Goal: Task Accomplishment & Management: Manage account settings

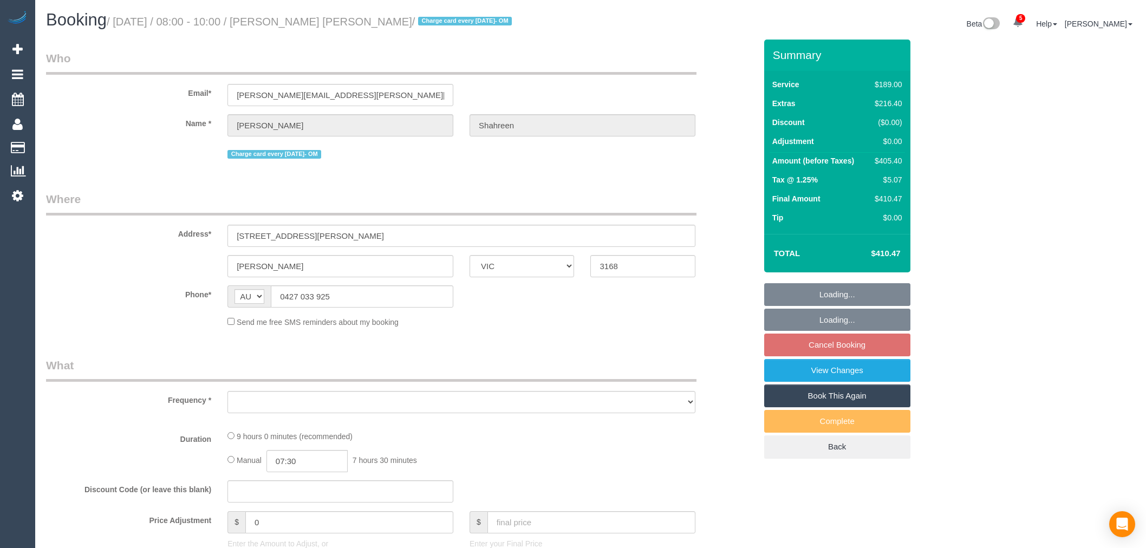
select select "VIC"
select select "number:28"
select select "number:14"
select select "number:18"
select select "number:24"
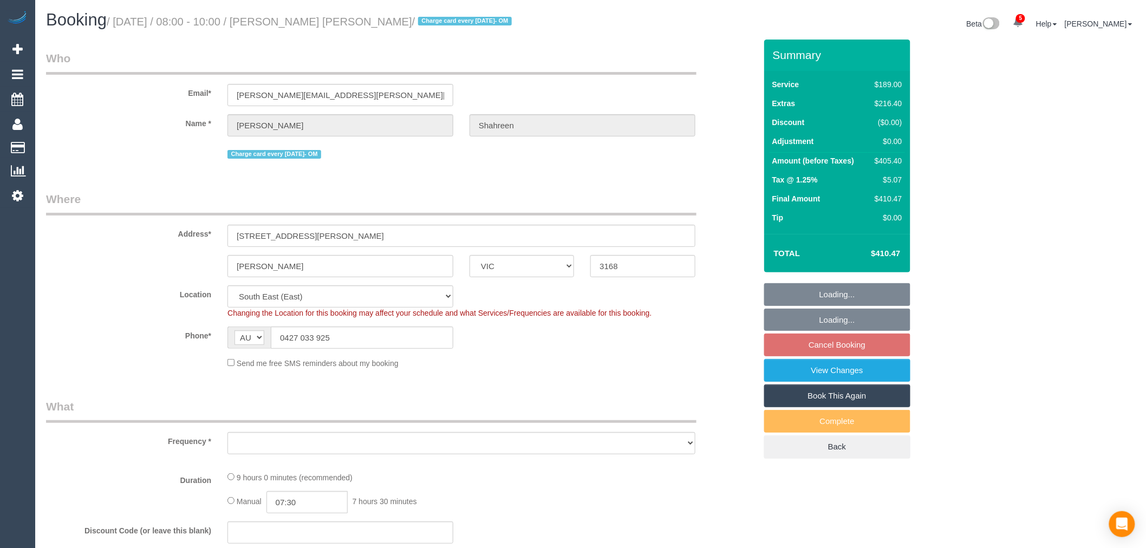
select select "object:772"
select select "string:stripe-pm_1RbaBD2GScqysDRVJCkPLOKz"
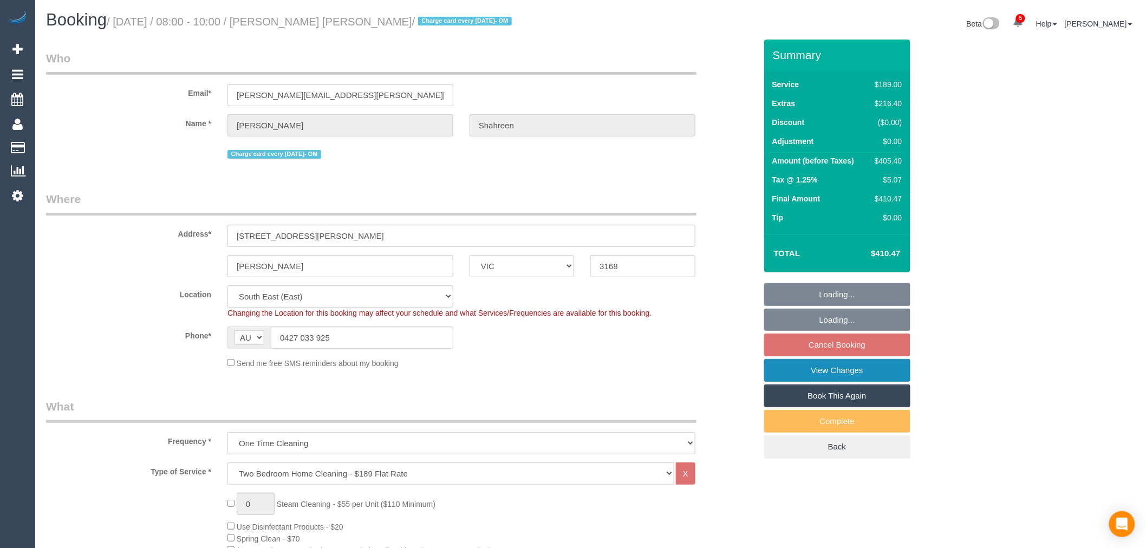
select select "spot1"
select select "object:1401"
click at [854, 376] on link "View Changes" at bounding box center [837, 370] width 146 height 23
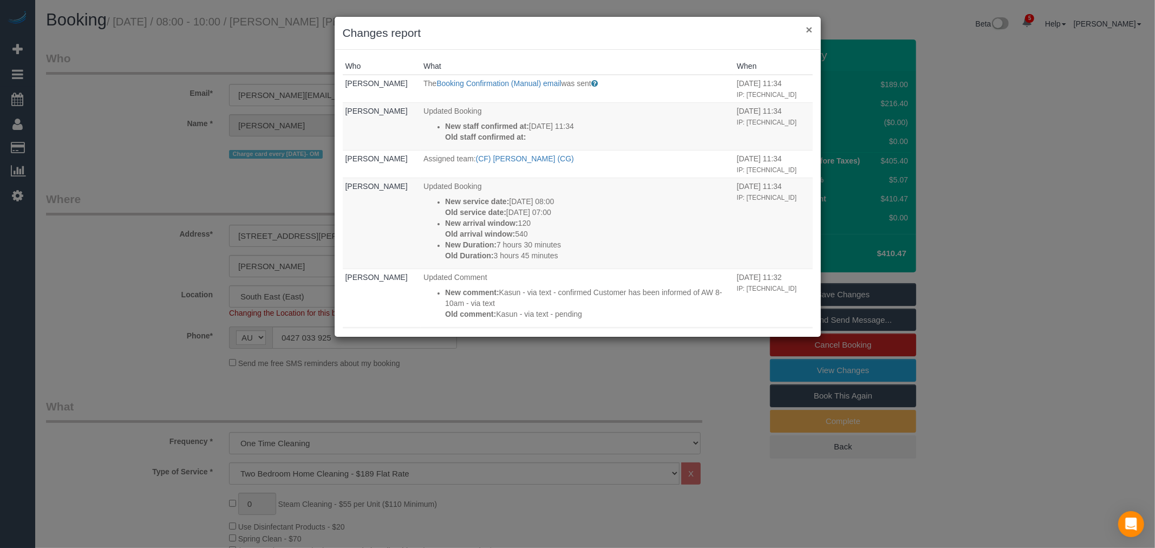
click at [810, 34] on div "× Changes report" at bounding box center [578, 33] width 486 height 33
click at [810, 34] on button "×" at bounding box center [809, 29] width 6 height 11
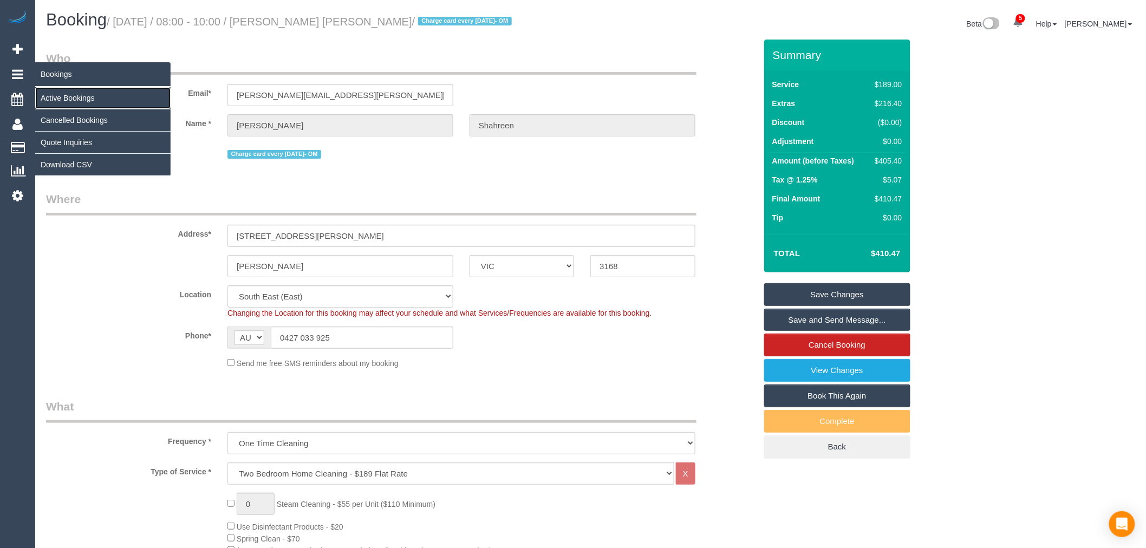
click at [88, 92] on link "Active Bookings" at bounding box center [102, 98] width 135 height 22
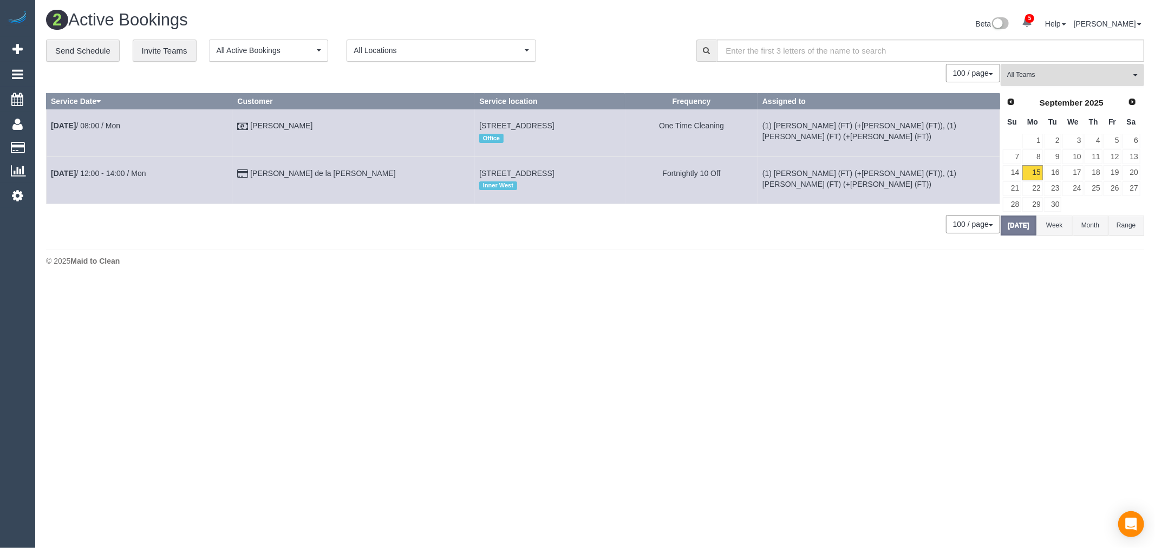
click at [1063, 73] on span "All Teams" at bounding box center [1068, 74] width 123 height 9
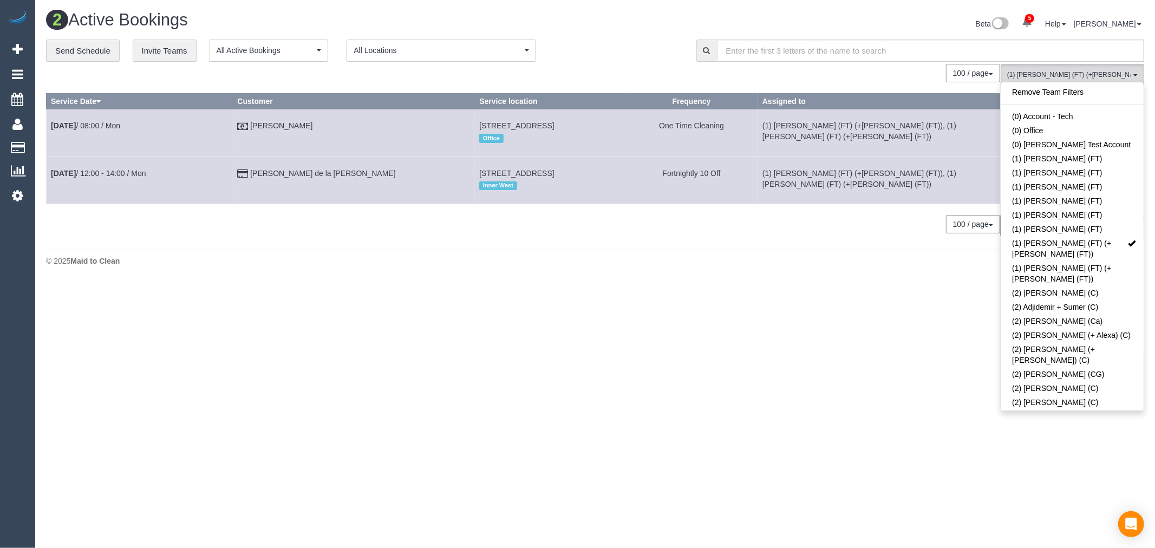
click at [673, 341] on body "5 Beta Your Notifications You have 0 alerts × You have 5 to charge for [DATE] ×…" at bounding box center [577, 274] width 1155 height 548
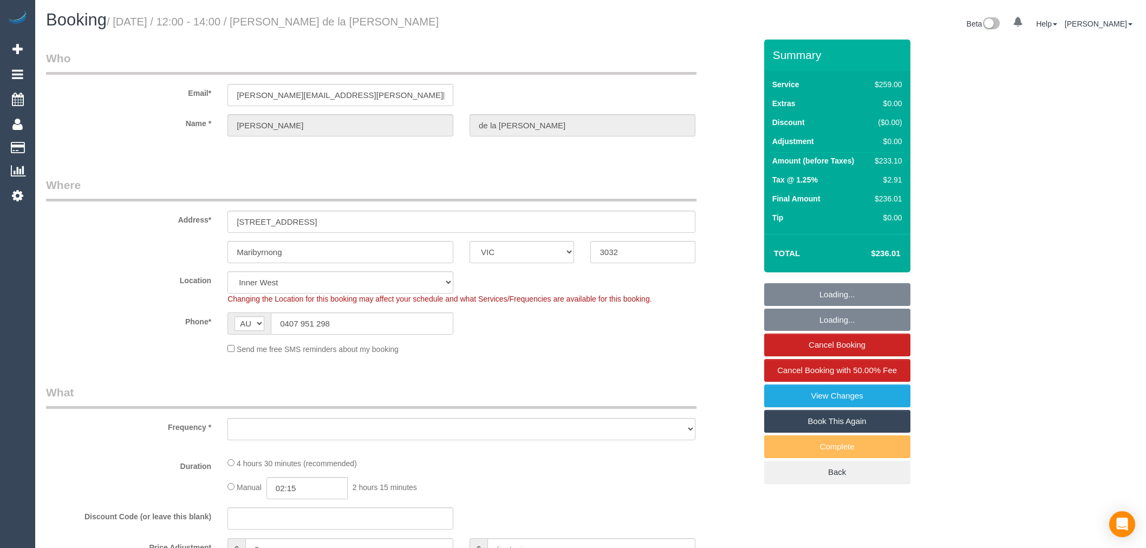
select select "VIC"
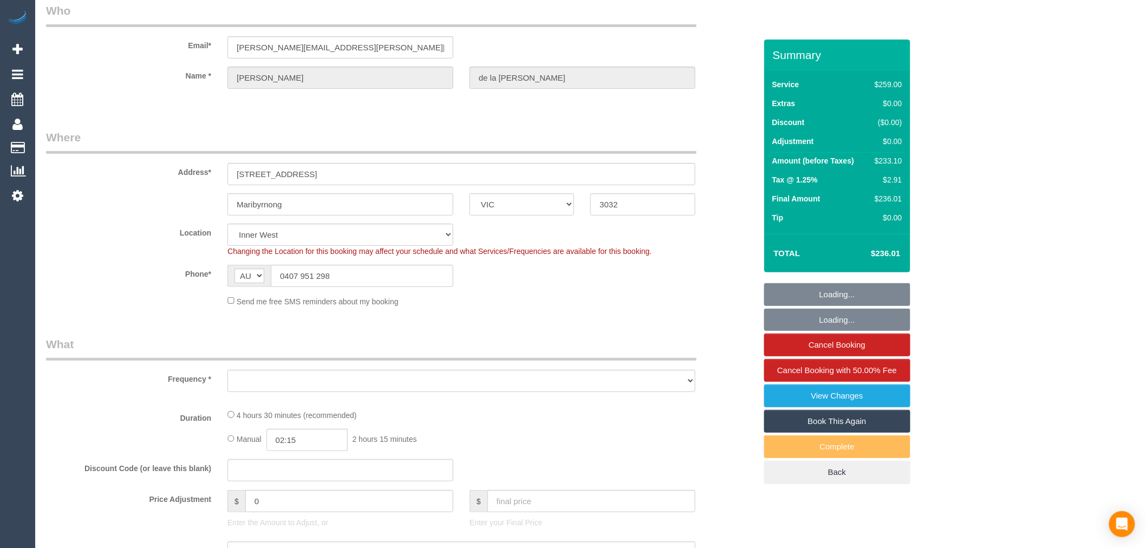
select select "object:825"
select select "string:stripe-pm_1RCF4Y2GScqysDRVi2Jhl6kx"
select select "number:27"
select select "number:14"
select select "number:19"
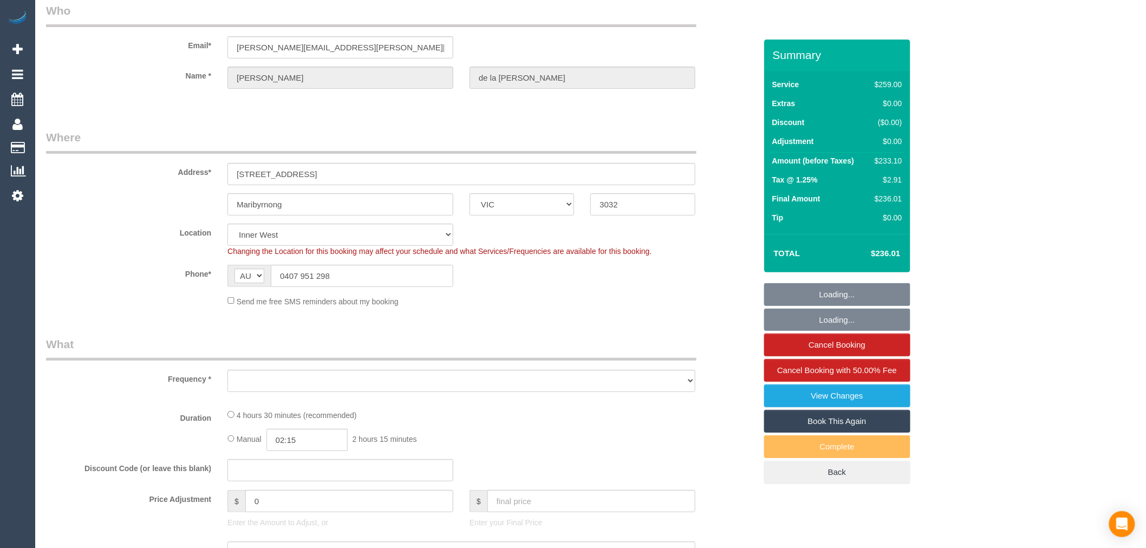
select select "number:24"
select select "number:13"
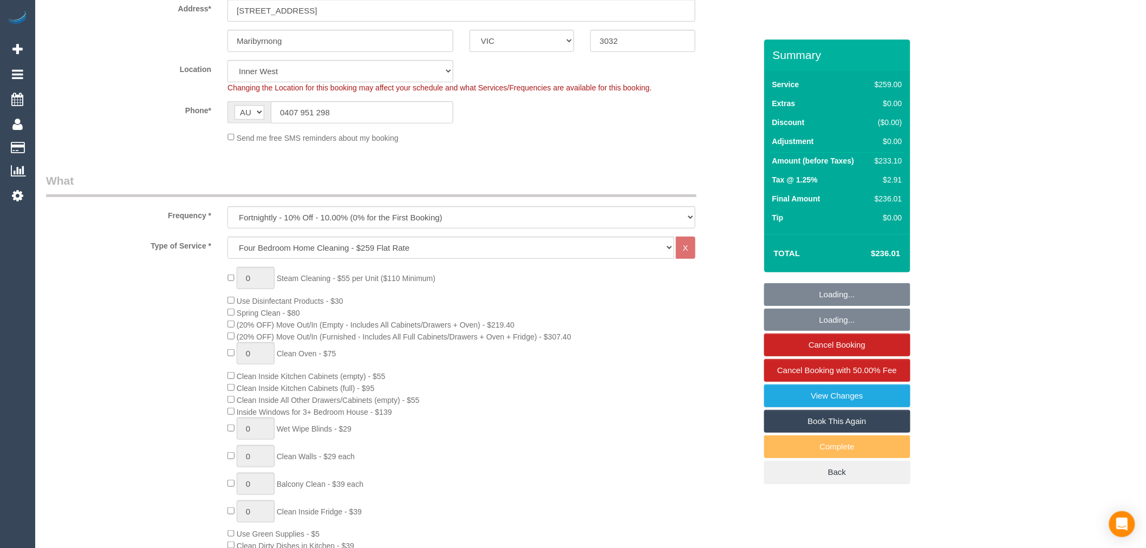
select select "object:1551"
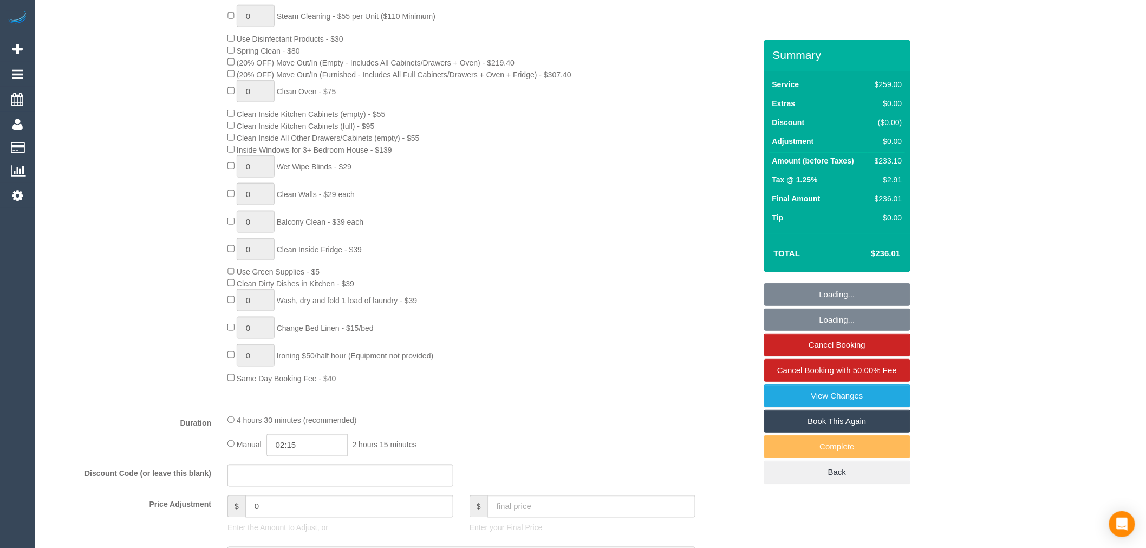
scroll to position [481, 0]
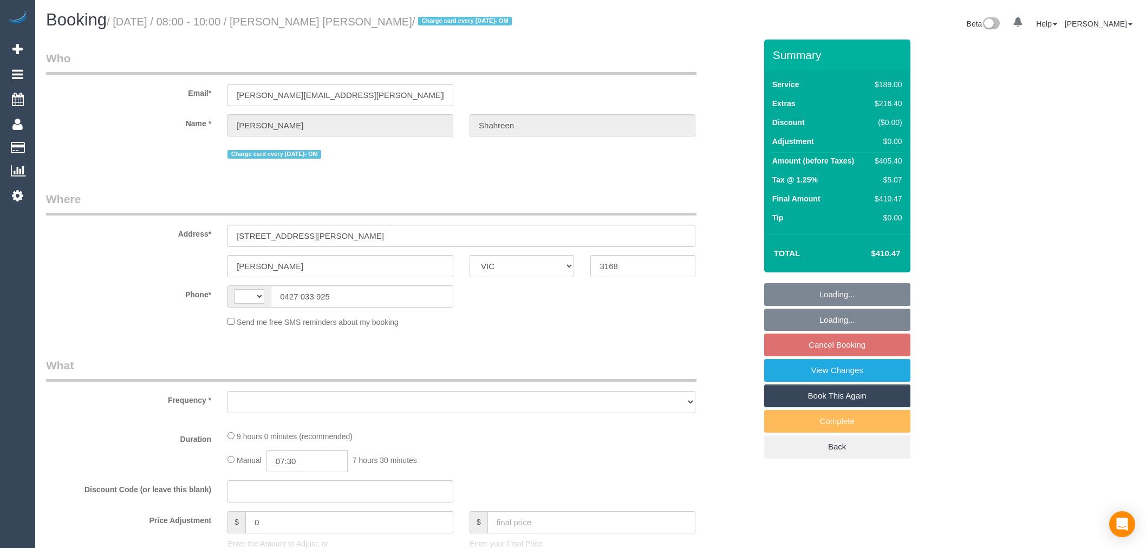
select select "VIC"
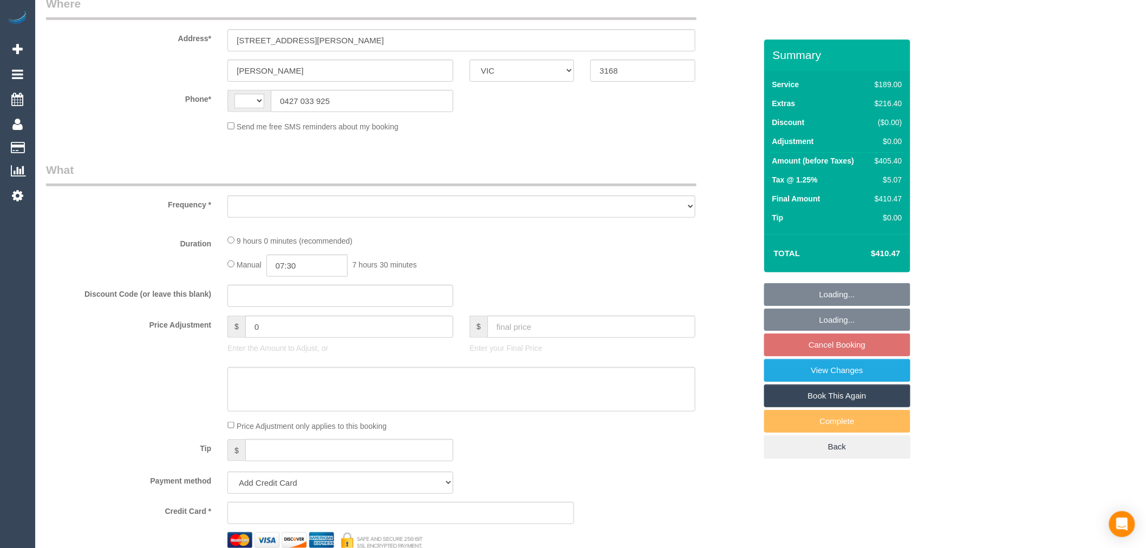
select select "string:AU"
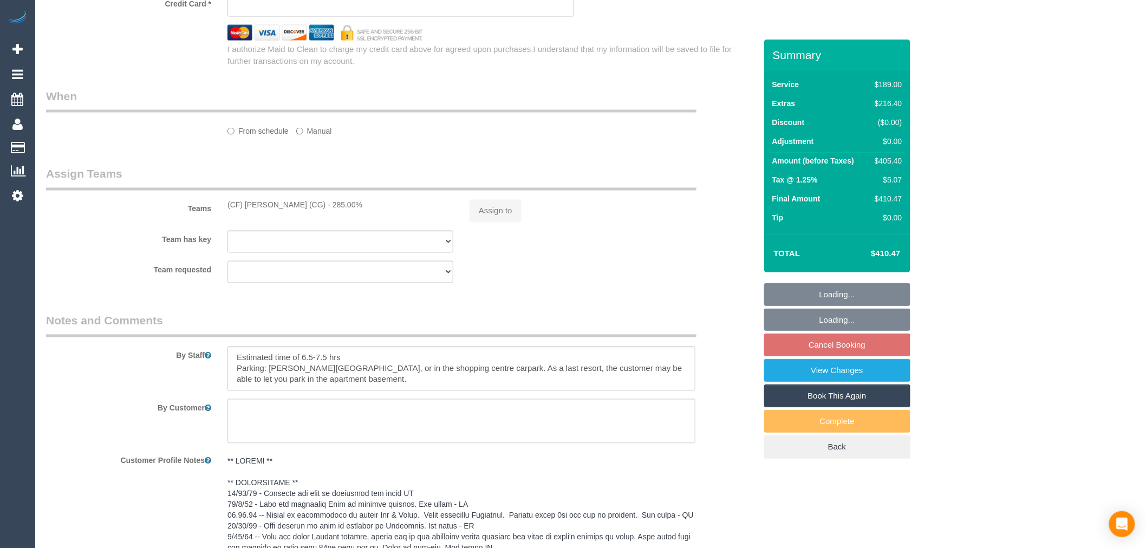
select select "object:624"
select select "string:stripe-pm_1RbaBD2GScqysDRVJCkPLOKz"
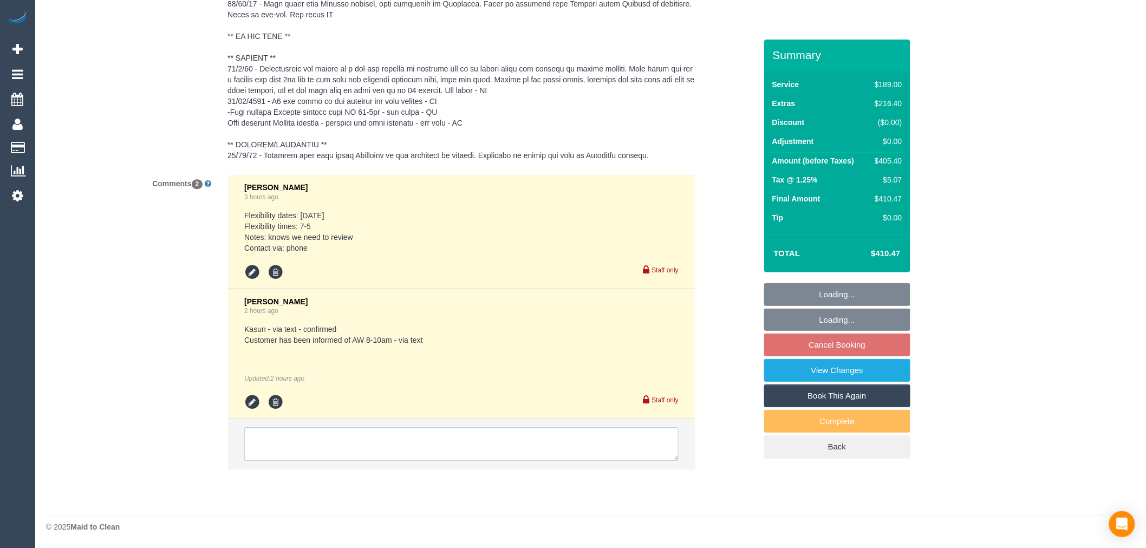
select select "number:28"
select select "number:14"
select select "number:18"
select select "number:24"
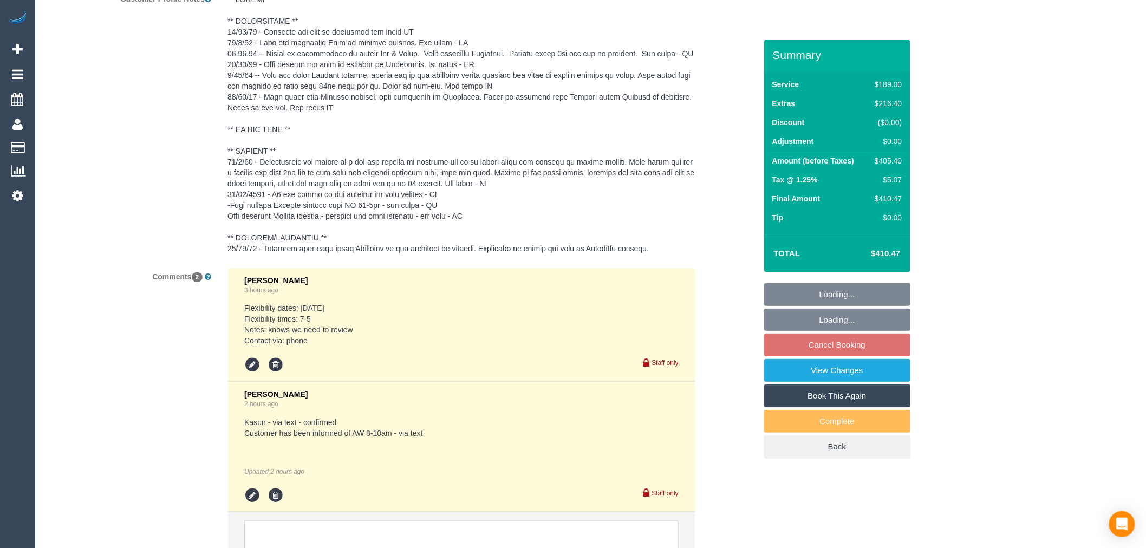
select select "object:873"
select select "spot1"
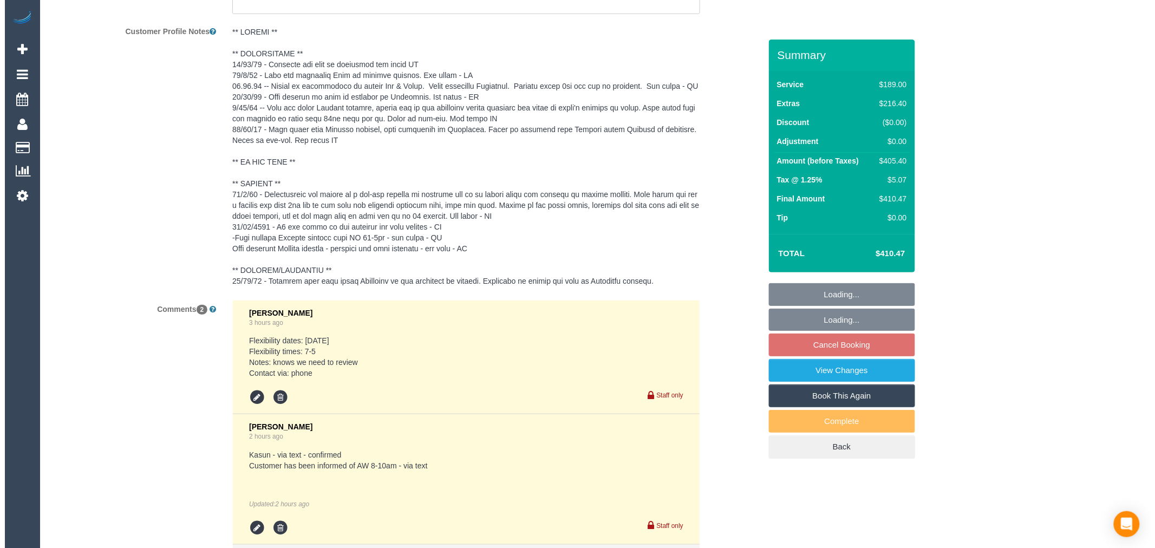
scroll to position [1929, 0]
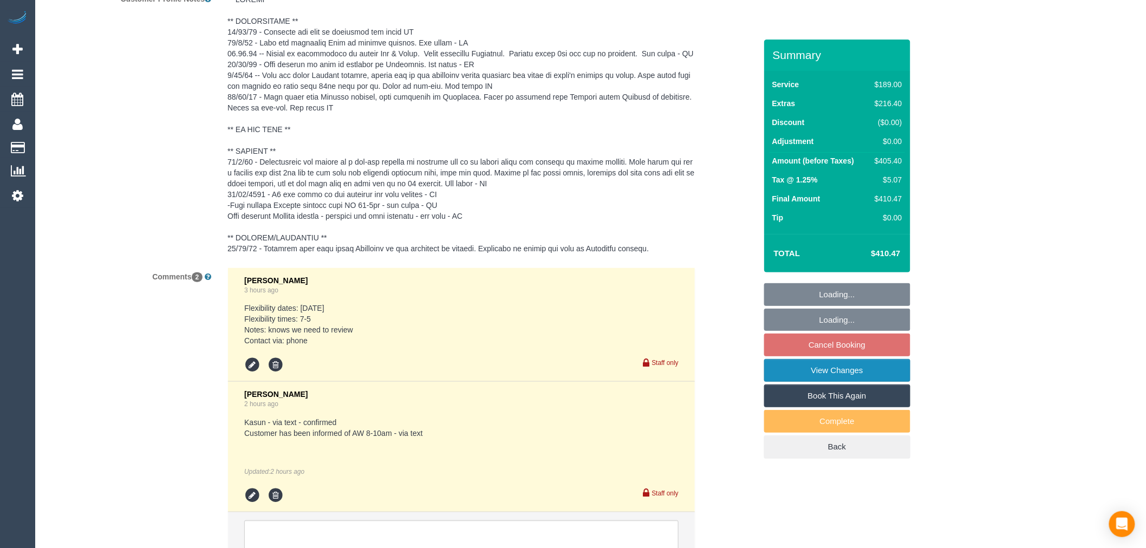
click at [898, 375] on link "View Changes" at bounding box center [837, 370] width 146 height 23
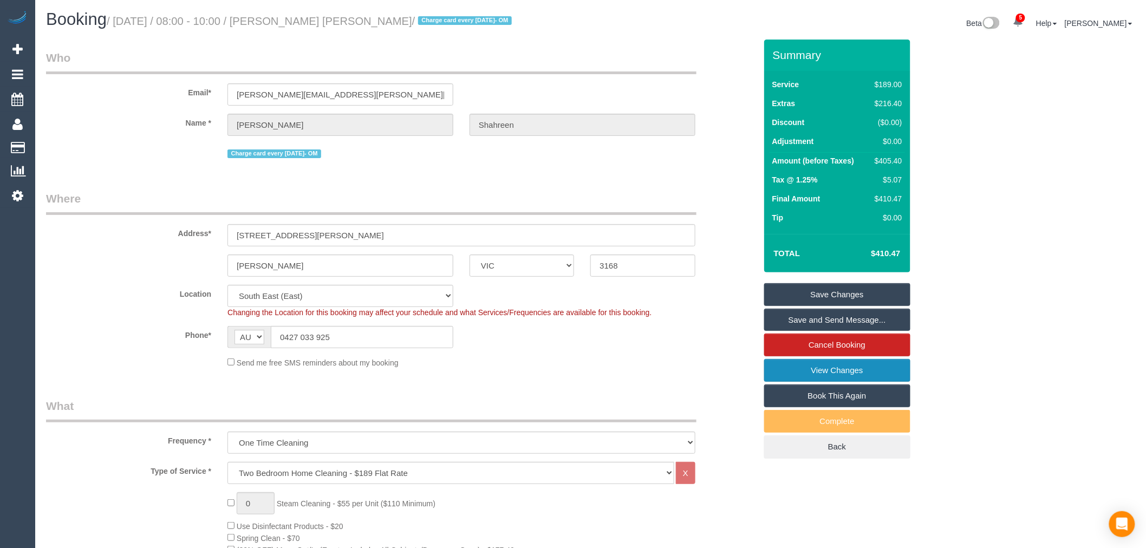
scroll to position [0, 0]
